Goal: Transaction & Acquisition: Book appointment/travel/reservation

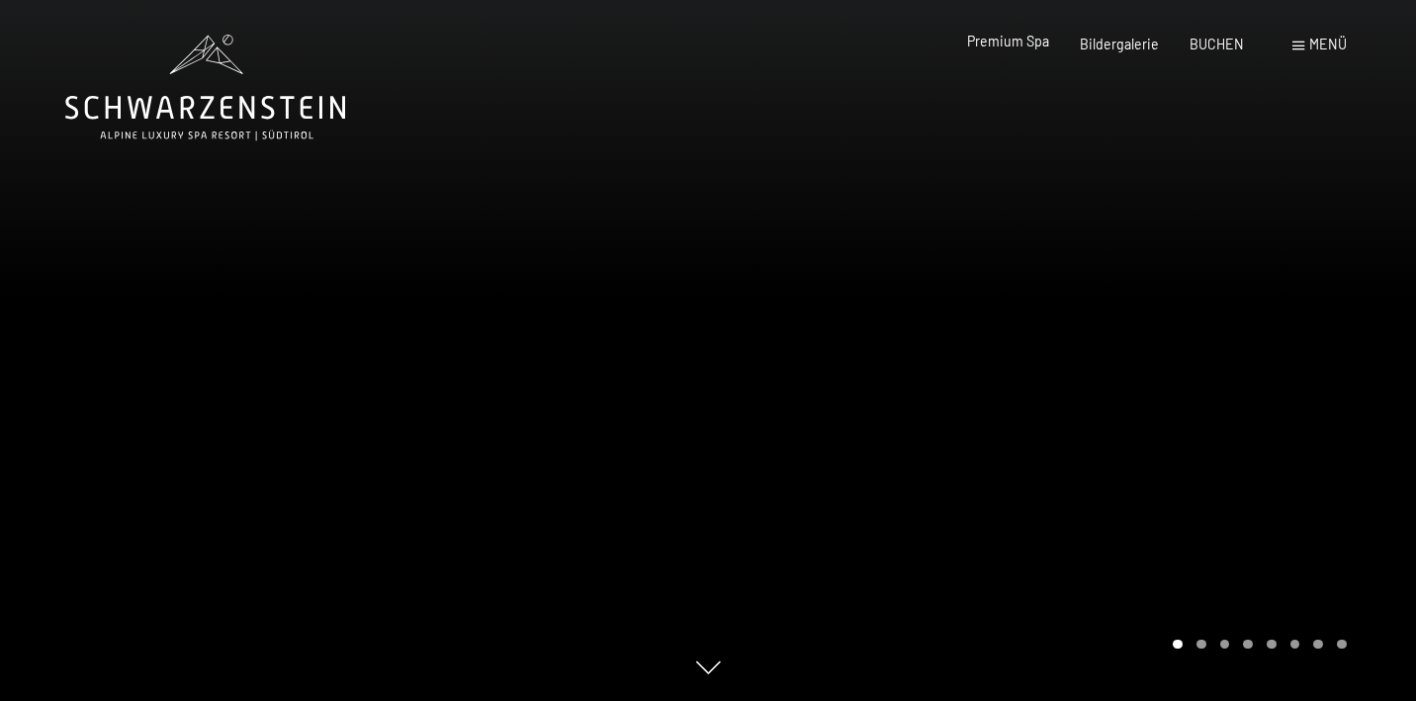
click at [1029, 46] on span "Premium Spa" at bounding box center [1008, 41] width 82 height 17
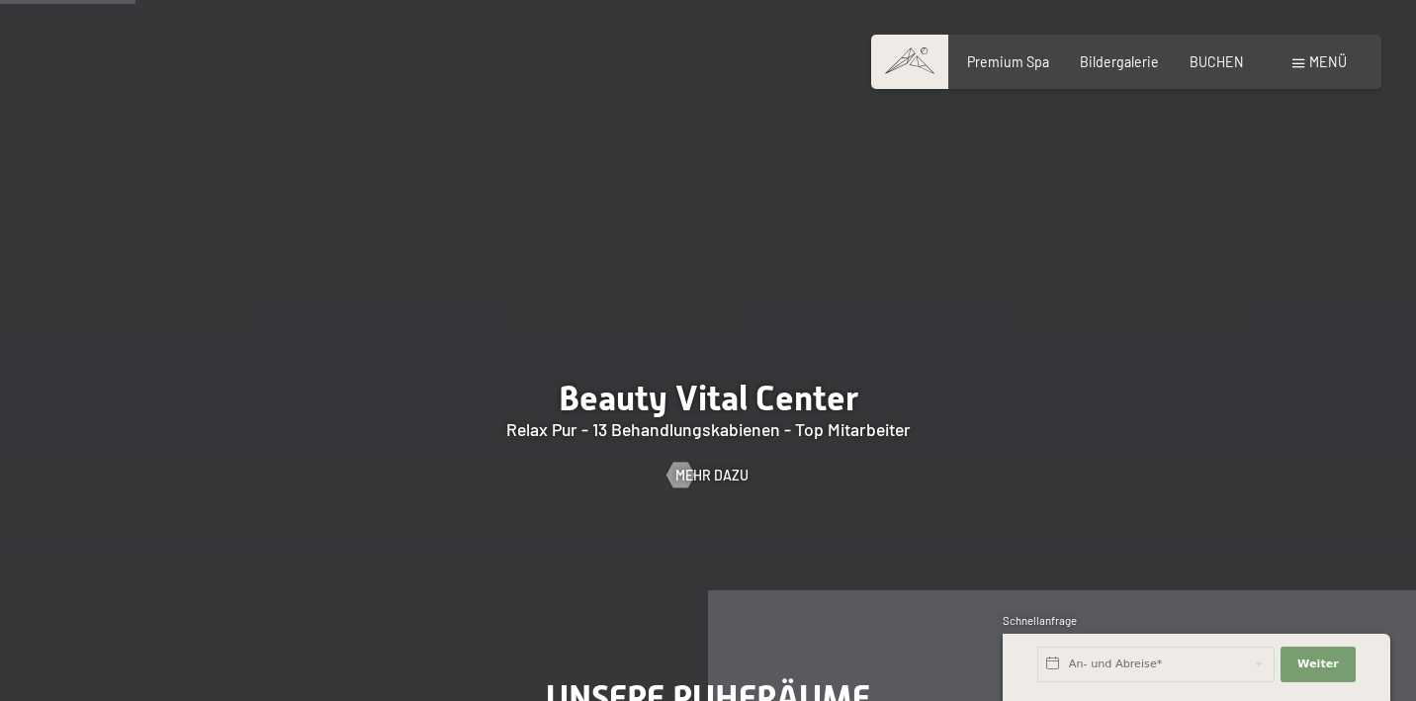
scroll to position [1173, 0]
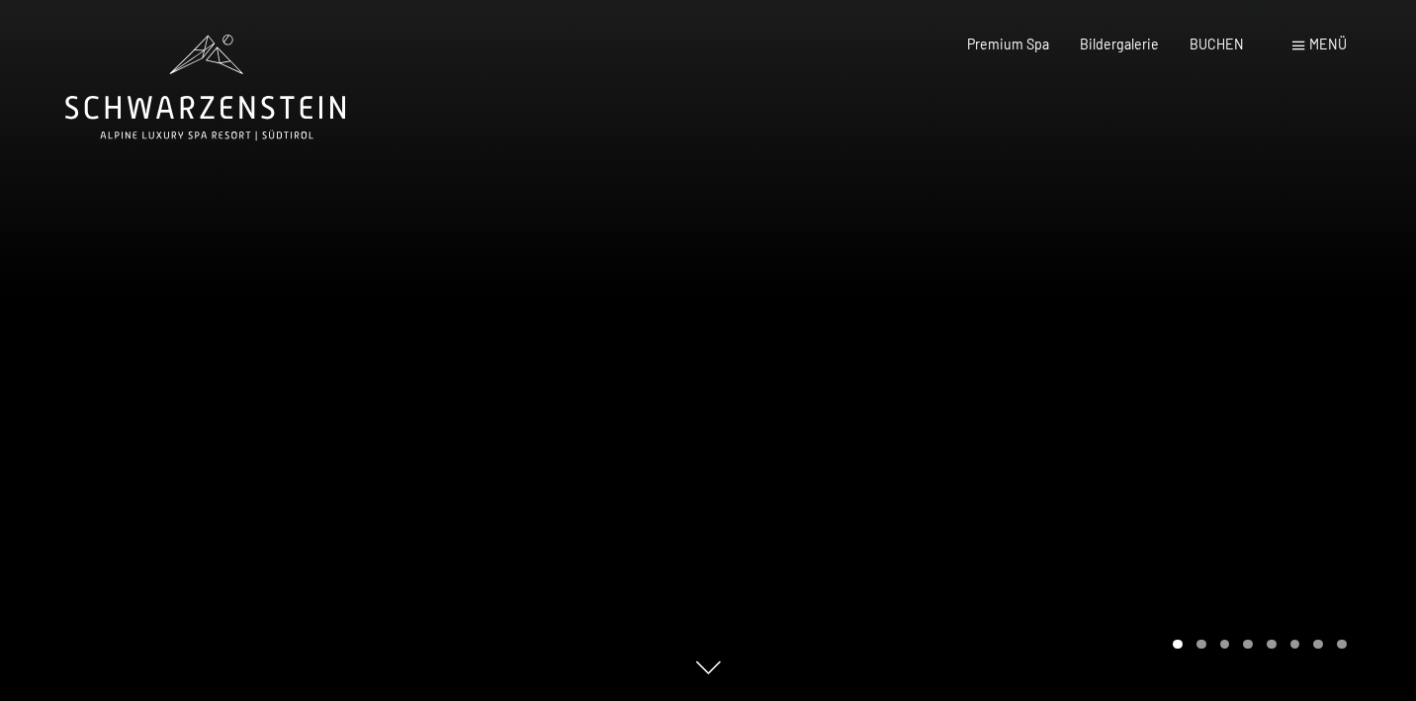
click at [1318, 51] on span "Menü" at bounding box center [1328, 44] width 38 height 17
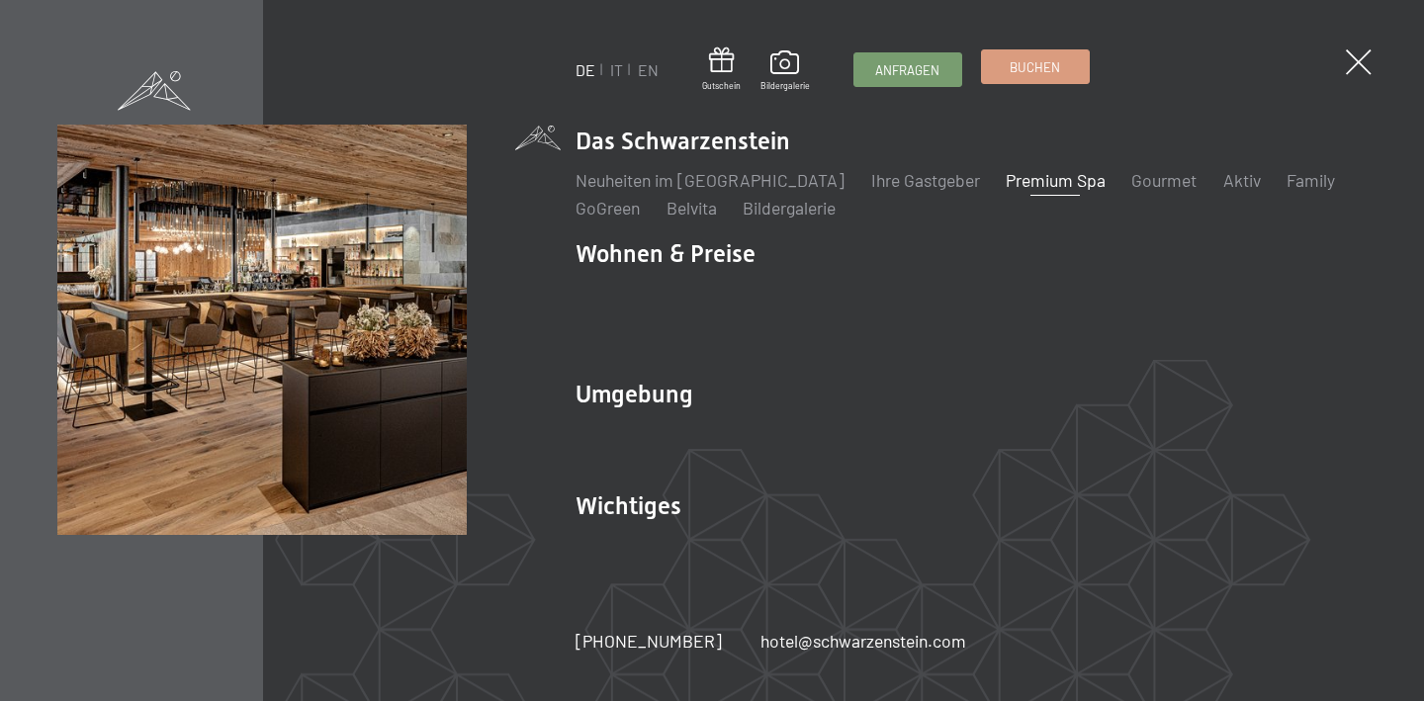
click at [1037, 62] on span "Buchen" at bounding box center [1034, 67] width 50 height 18
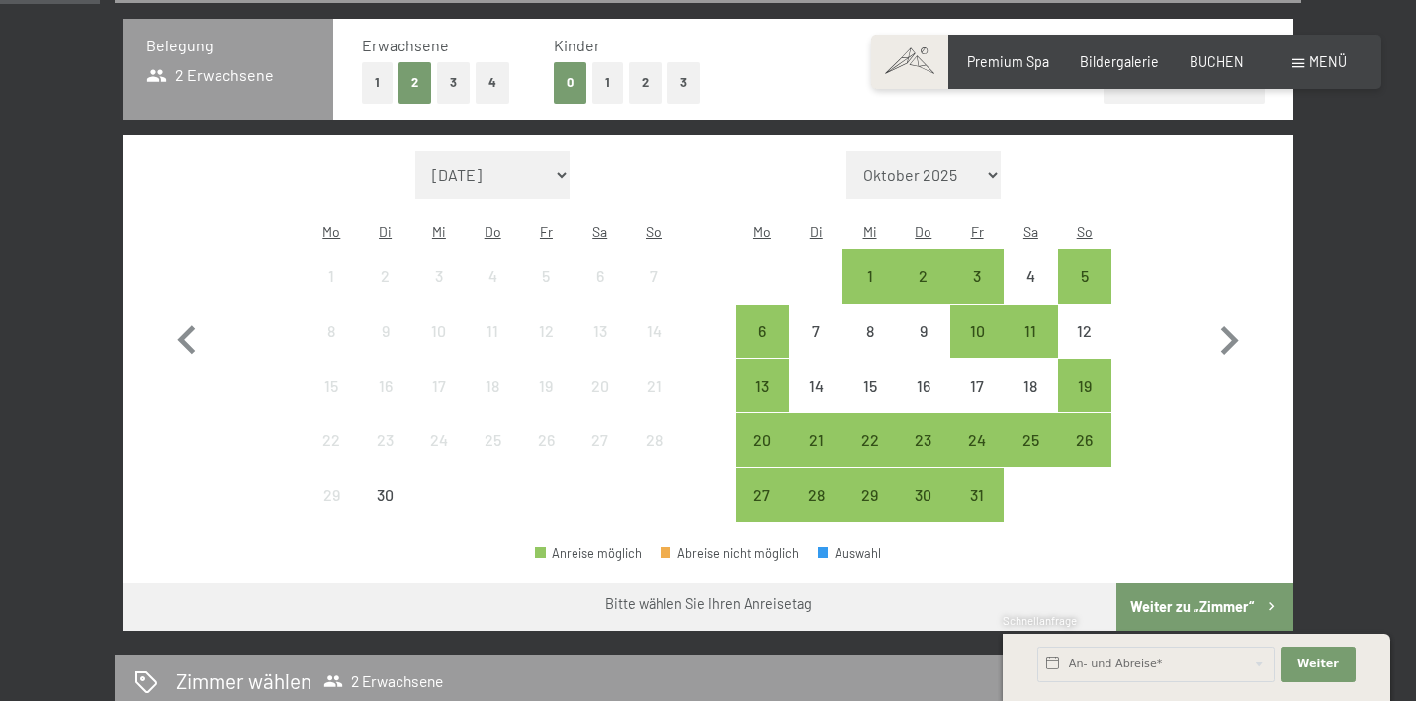
scroll to position [469, 0]
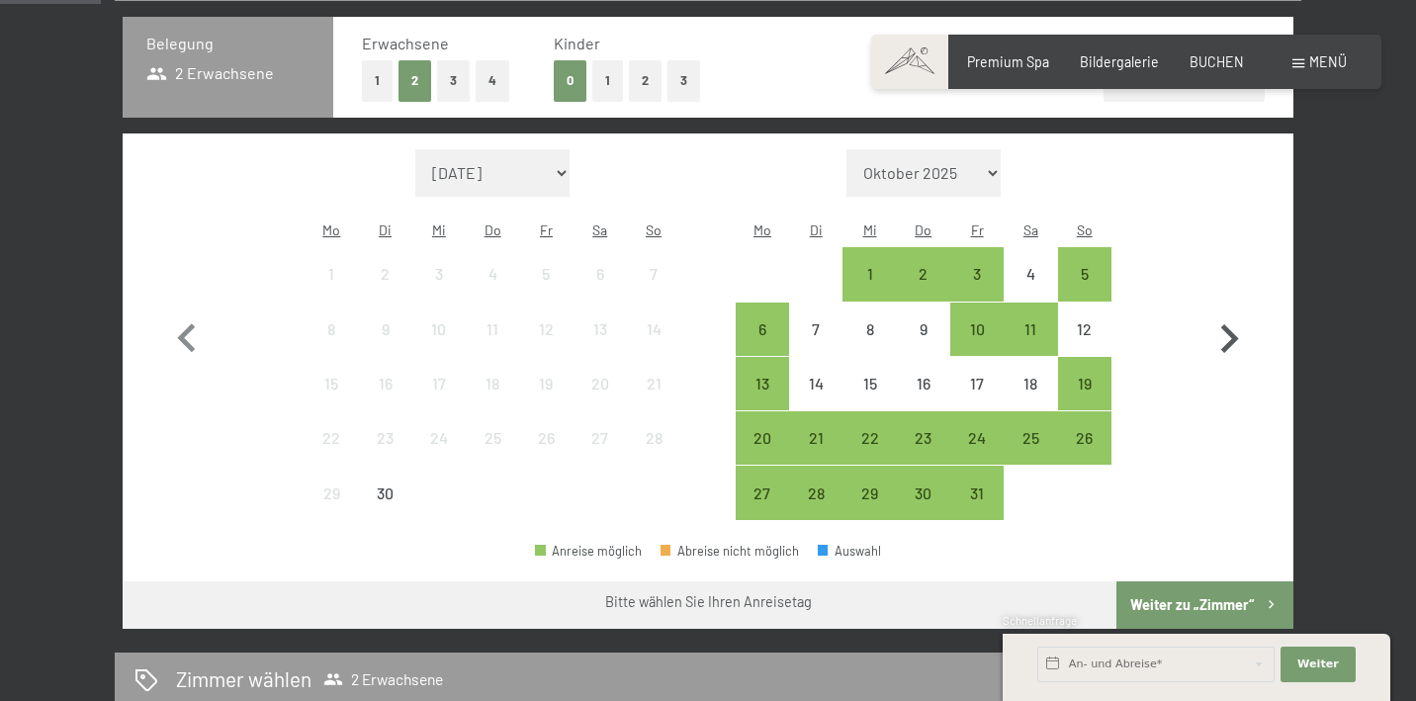
click at [1219, 324] on icon "button" at bounding box center [1228, 338] width 57 height 57
select select "2025-10-01"
select select "2025-11-01"
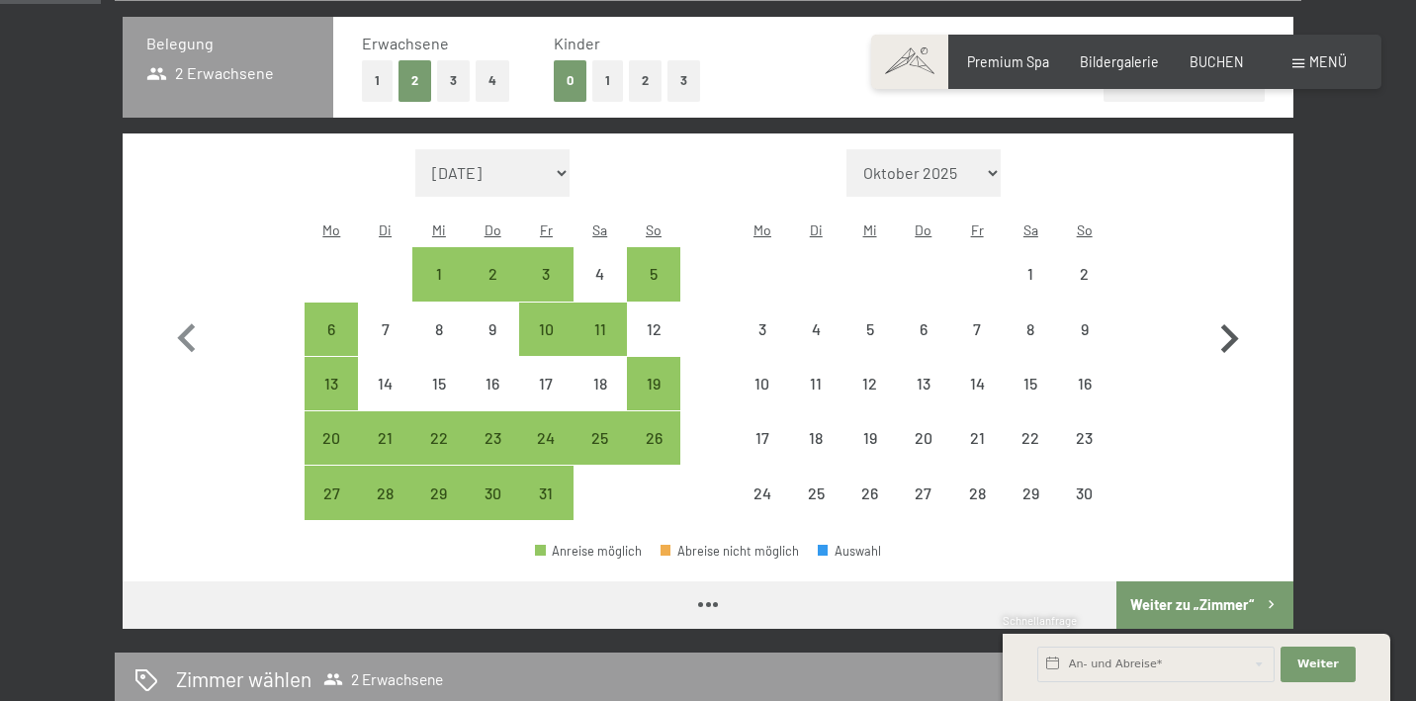
click at [1219, 324] on icon "button" at bounding box center [1228, 338] width 57 height 57
select select "2025-11-01"
select select "2025-12-01"
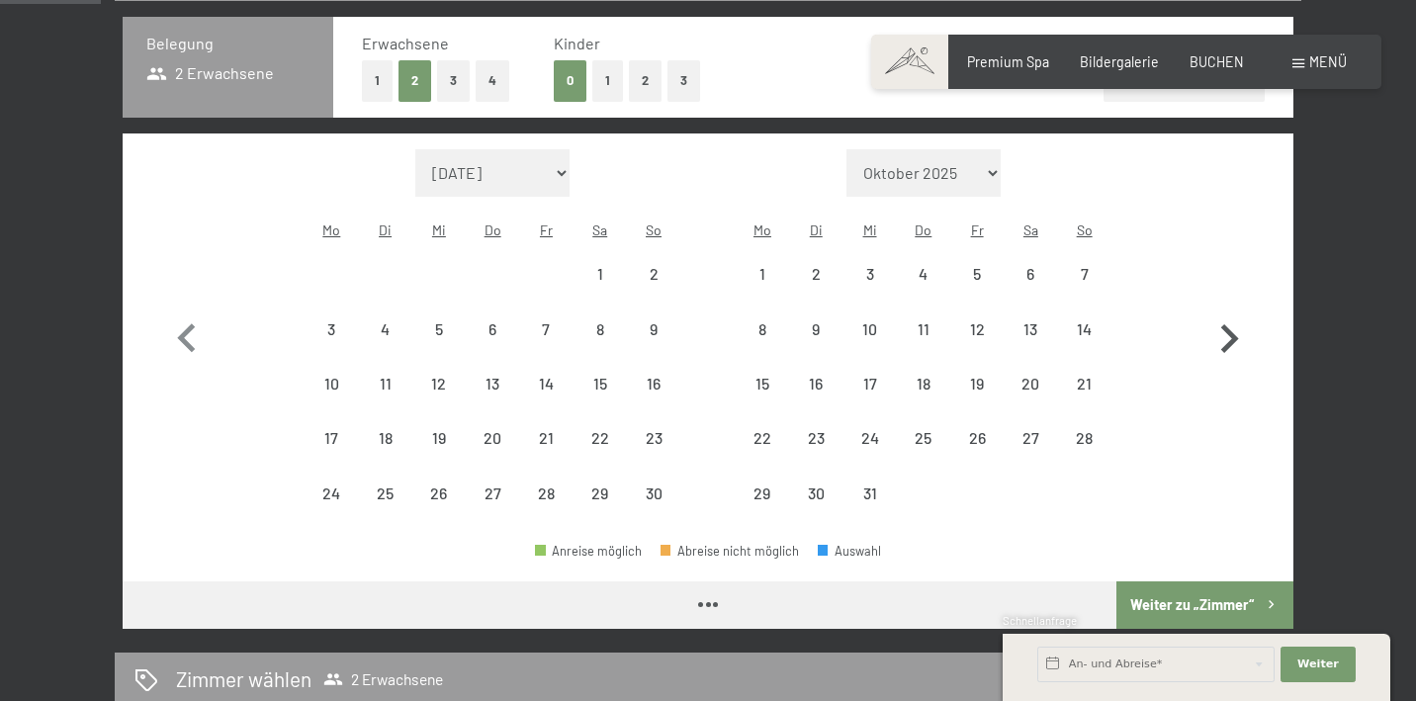
select select "2025-11-01"
select select "2025-12-01"
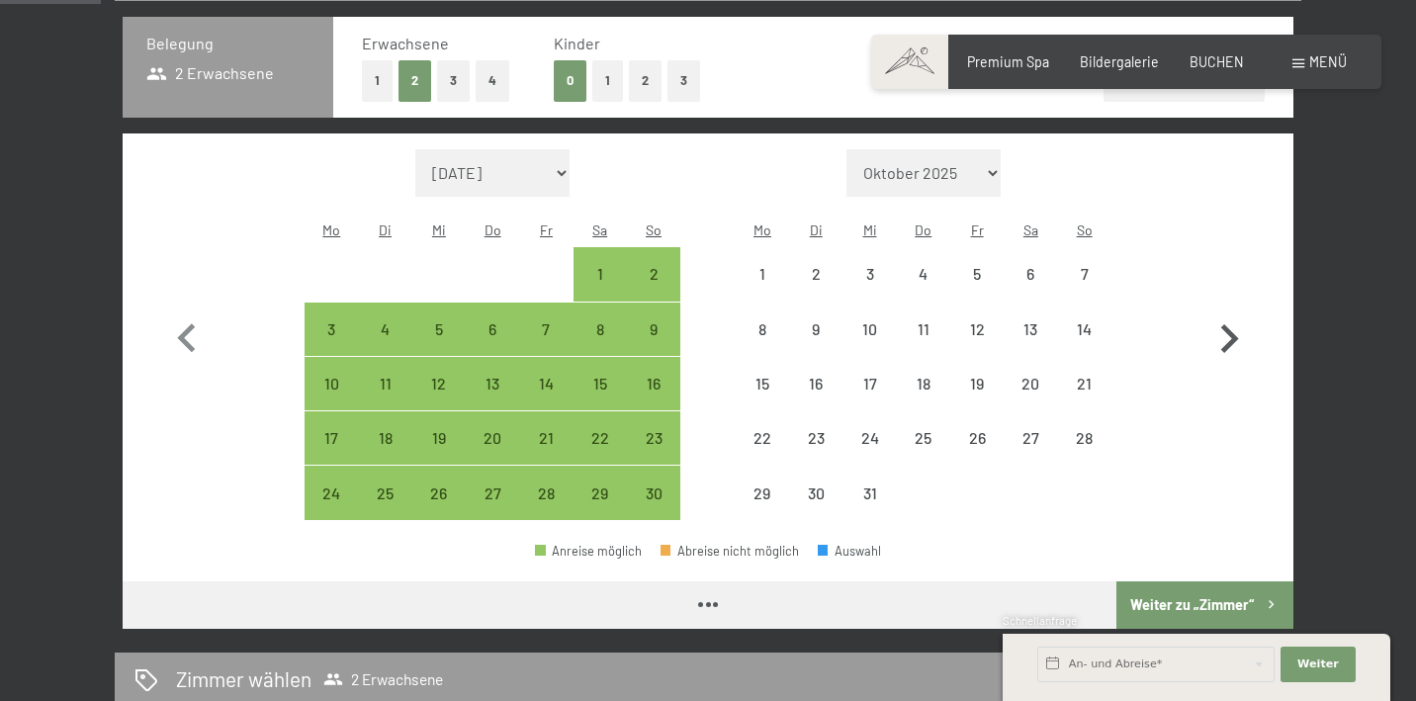
select select "2025-11-01"
select select "2025-12-01"
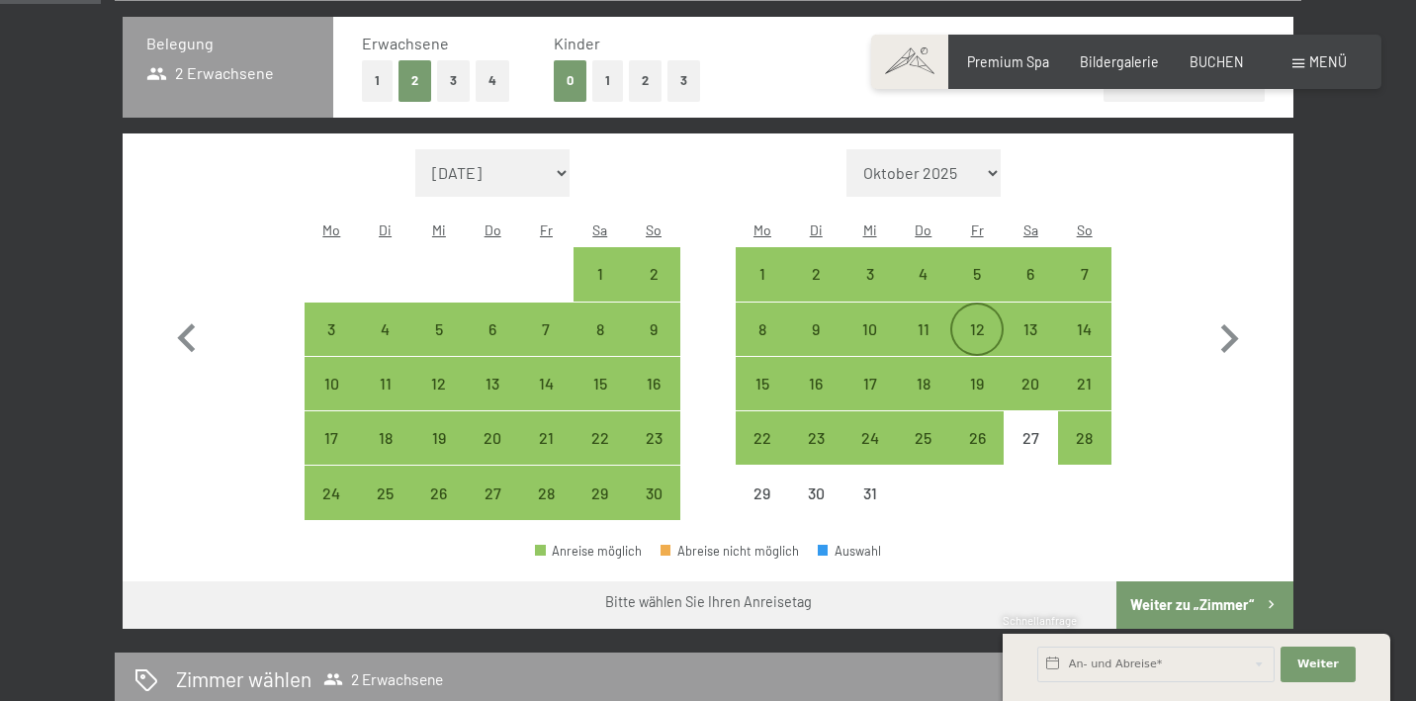
click at [964, 321] on div "12" at bounding box center [976, 345] width 49 height 49
select select "2025-11-01"
select select "2025-12-01"
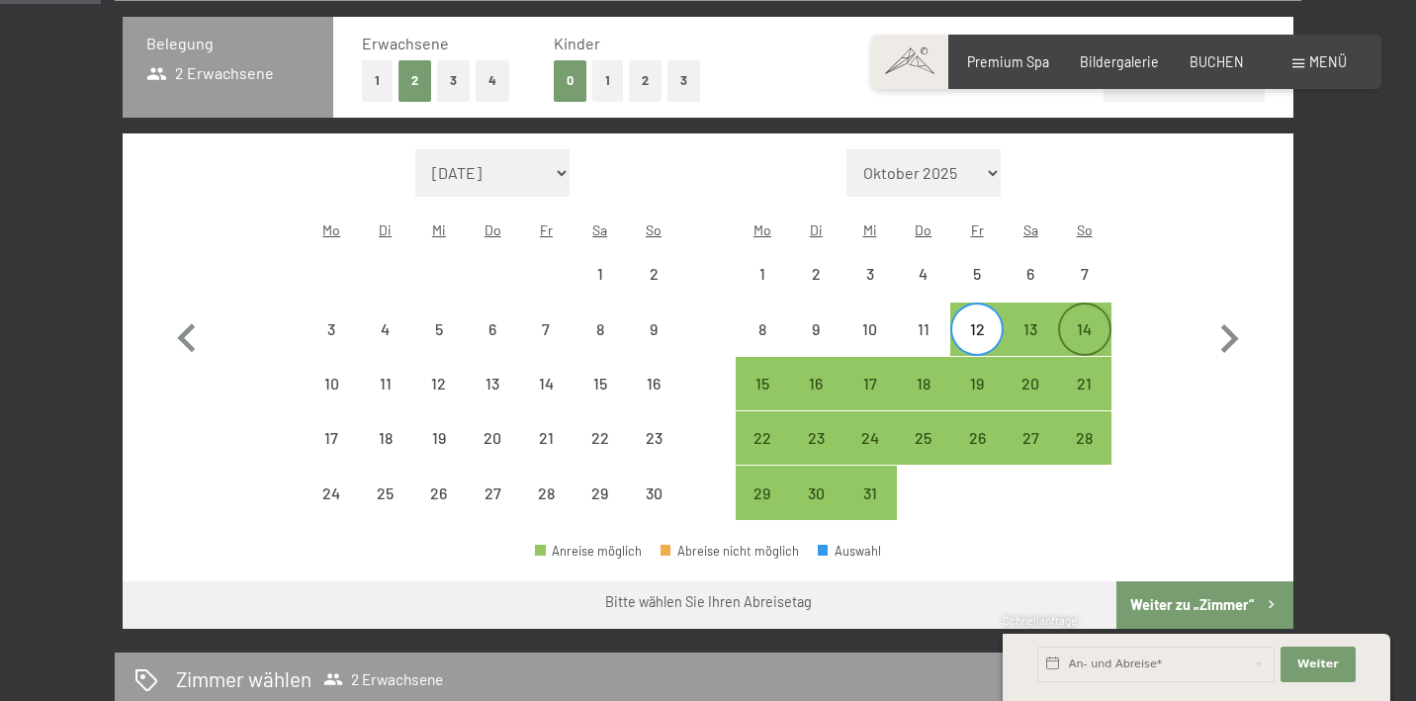
click at [1081, 321] on div "14" at bounding box center [1084, 345] width 49 height 49
select select "2025-11-01"
select select "2025-12-01"
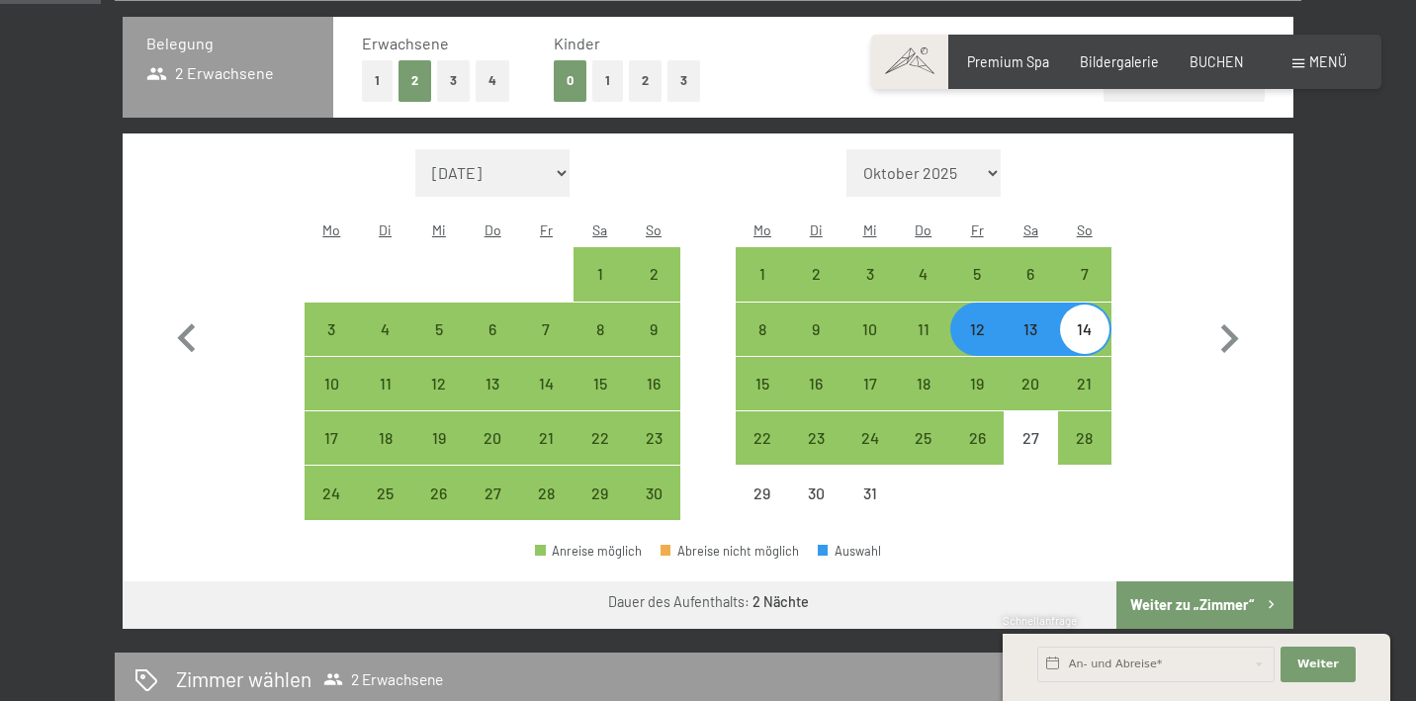
click at [1217, 584] on button "Weiter zu „Zimmer“" at bounding box center [1204, 604] width 177 height 47
select select "2025-11-01"
select select "2025-12-01"
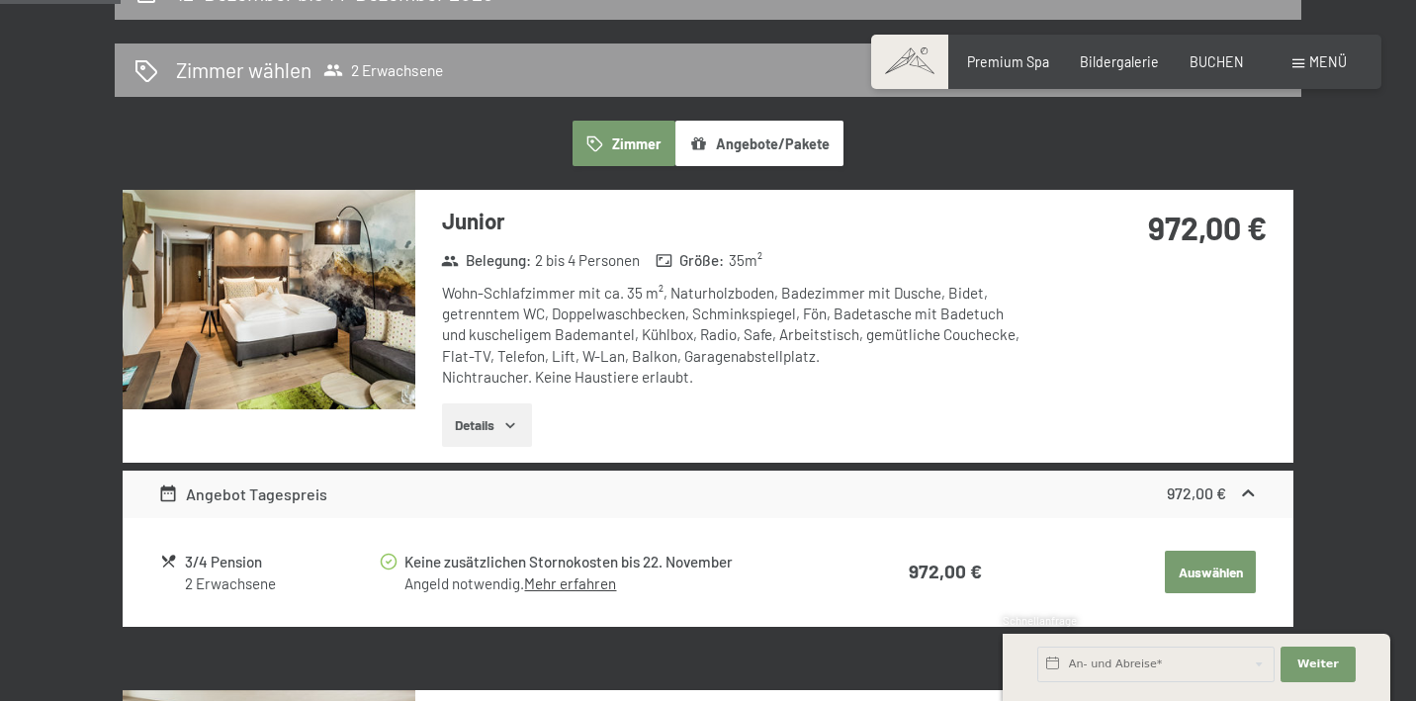
scroll to position [487, 0]
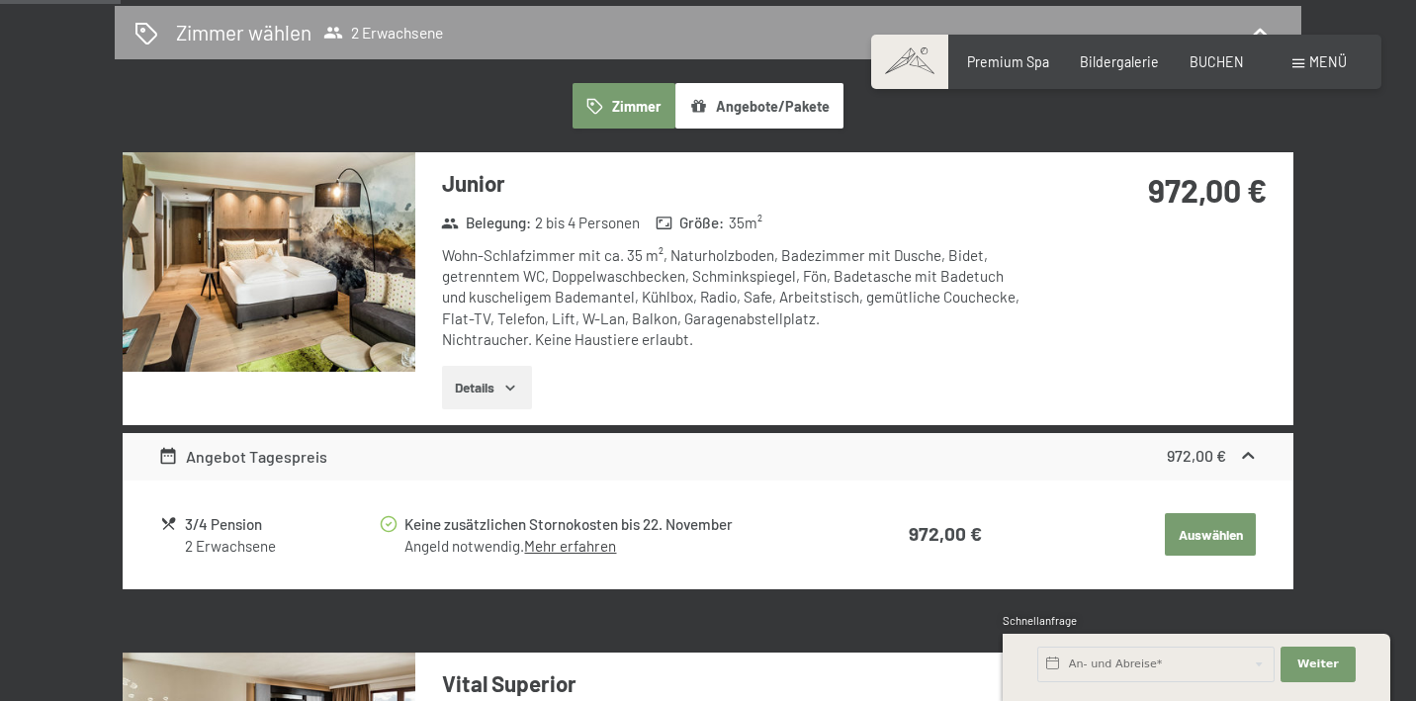
click at [506, 384] on icon "button" at bounding box center [510, 388] width 16 height 16
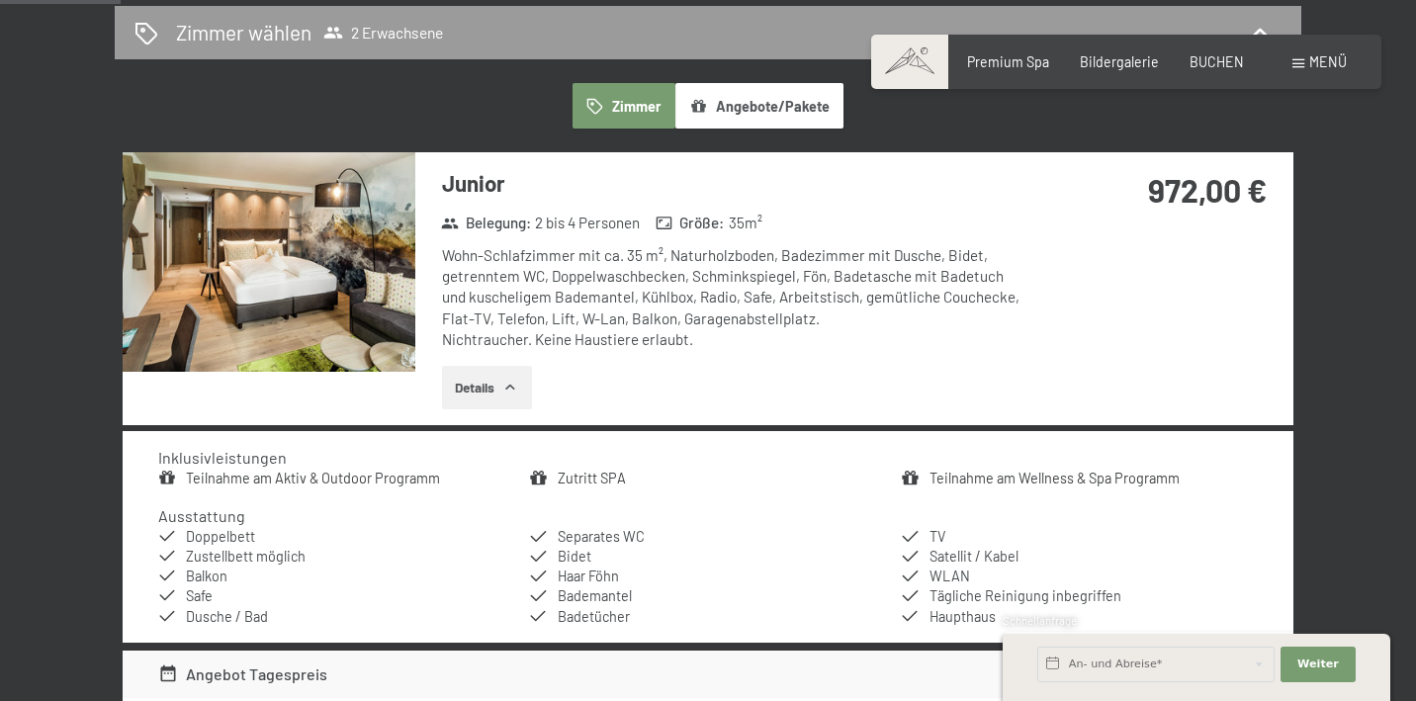
click at [511, 380] on icon "button" at bounding box center [510, 388] width 16 height 16
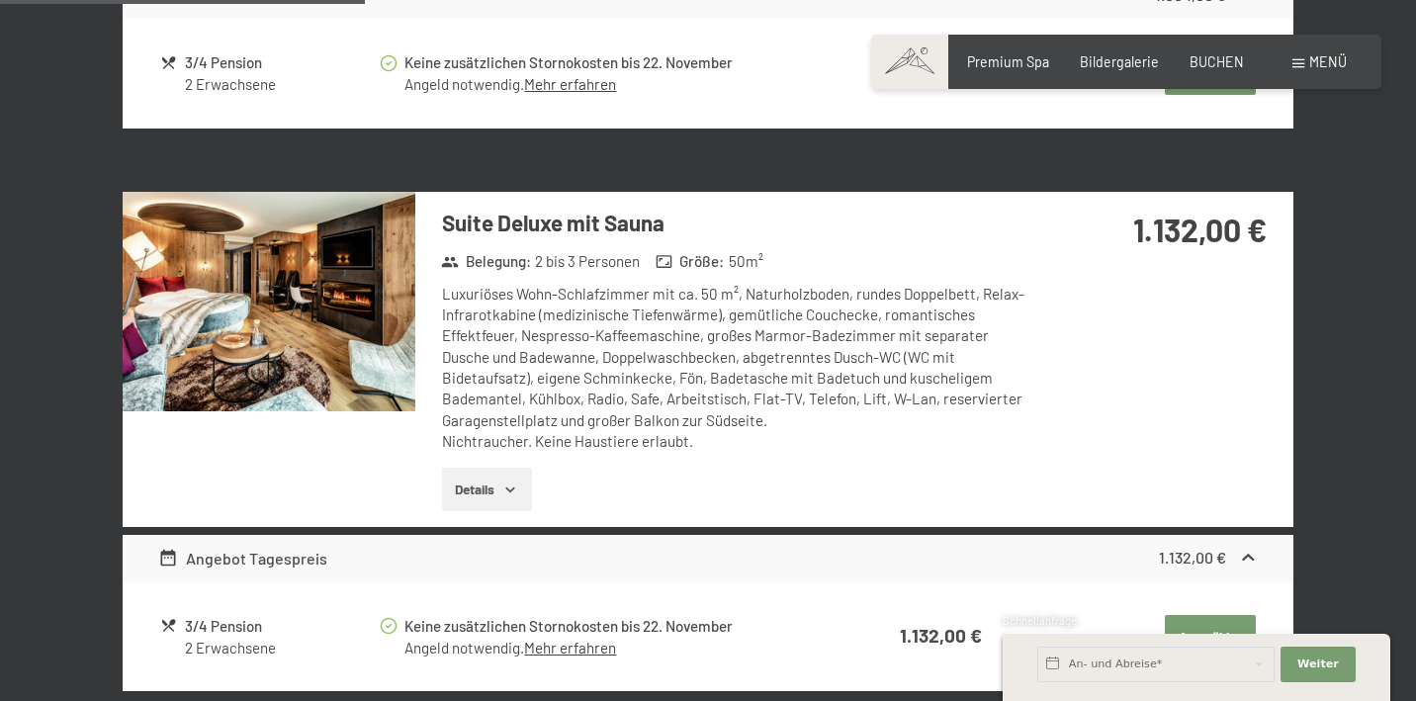
scroll to position [1461, 0]
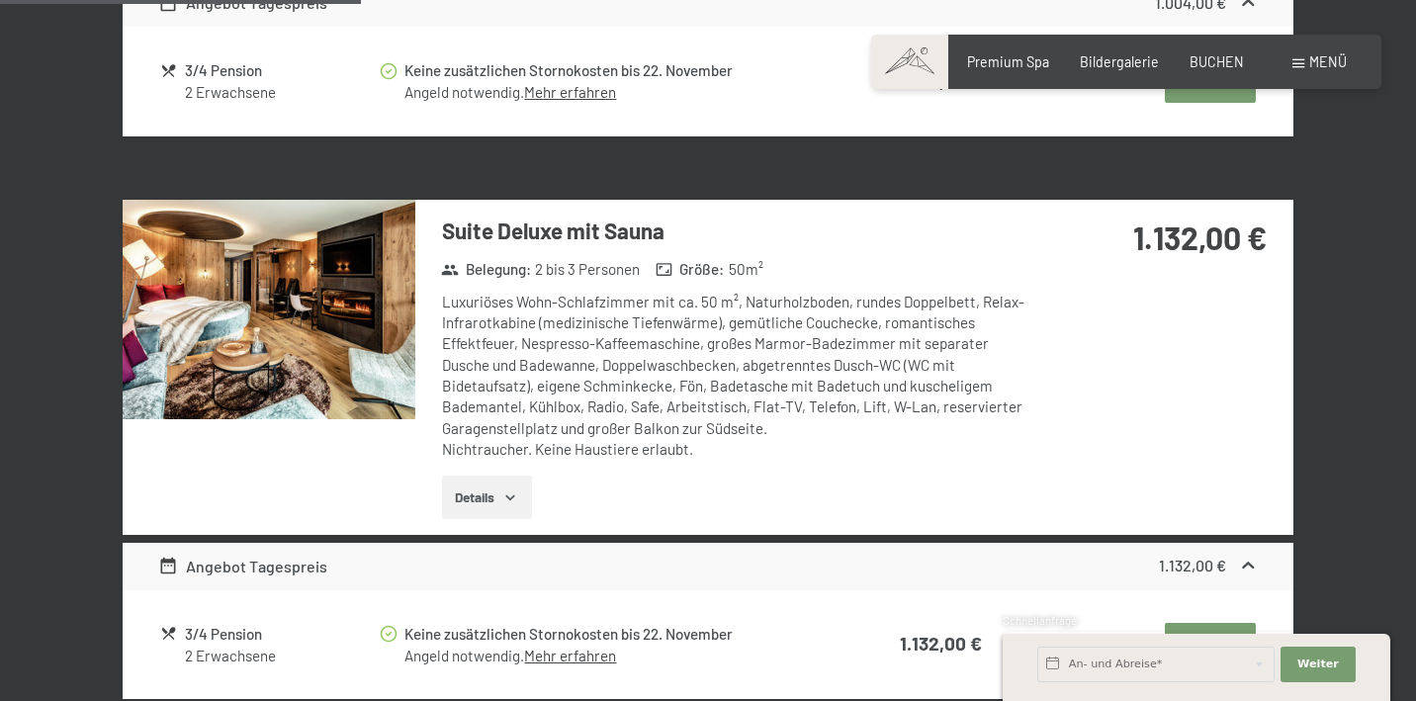
click at [499, 479] on button "Details" at bounding box center [487, 498] width 90 height 44
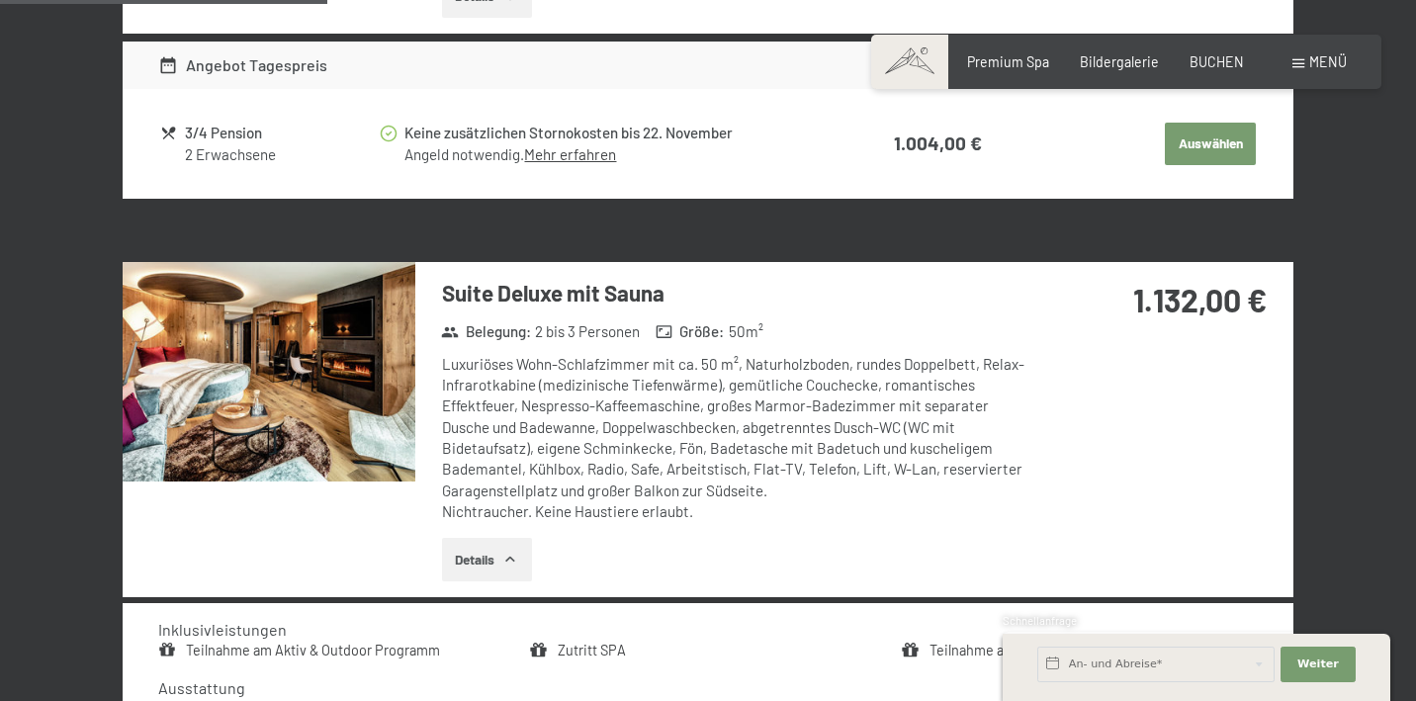
scroll to position [1382, 0]
